Goal: Navigation & Orientation: Go to known website

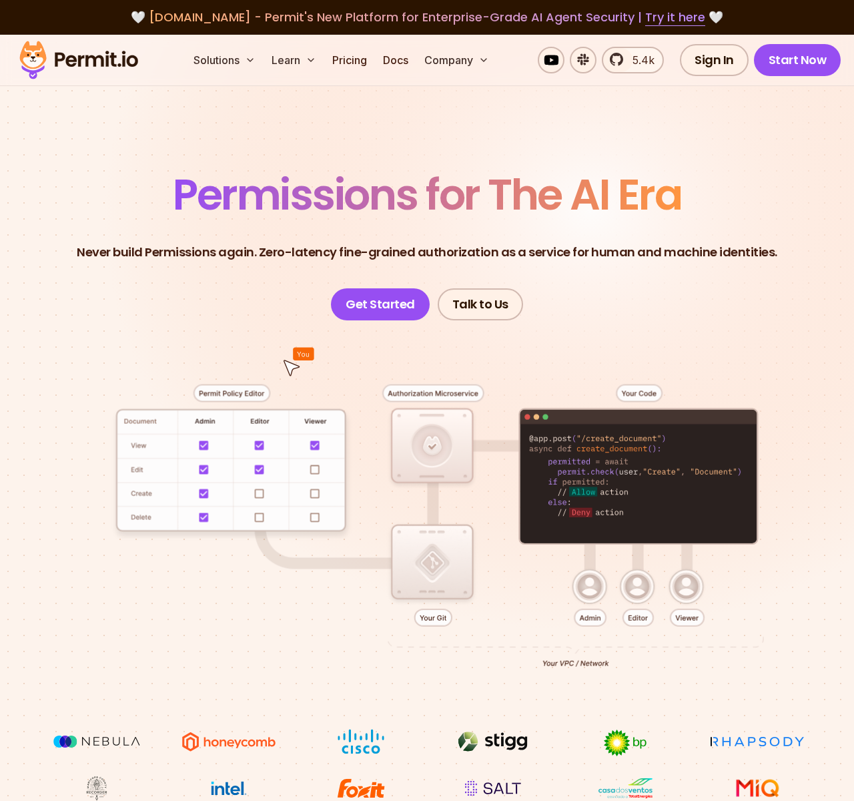
scroll to position [6600, 0]
